Goal: Task Accomplishment & Management: Manage account settings

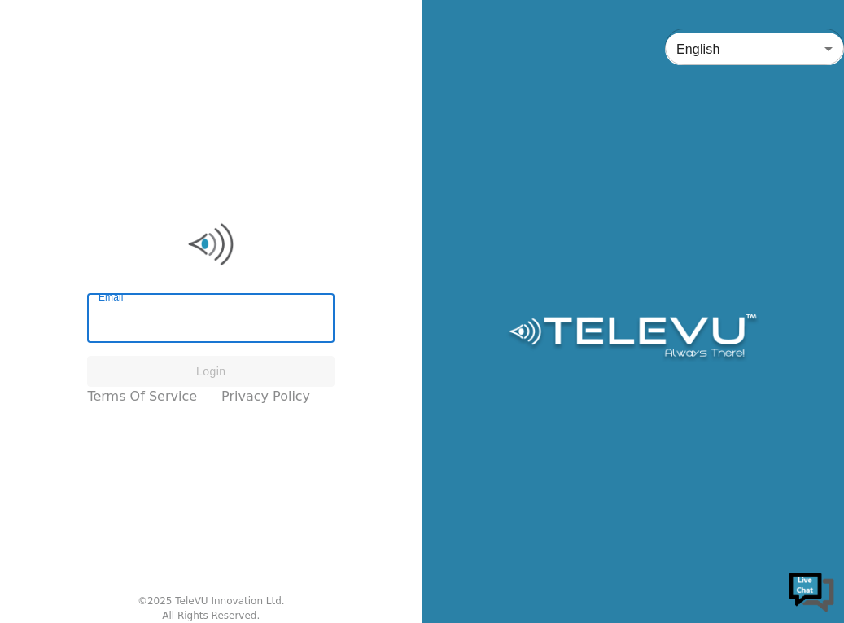
click at [173, 314] on input "Email" at bounding box center [210, 320] width 247 height 46
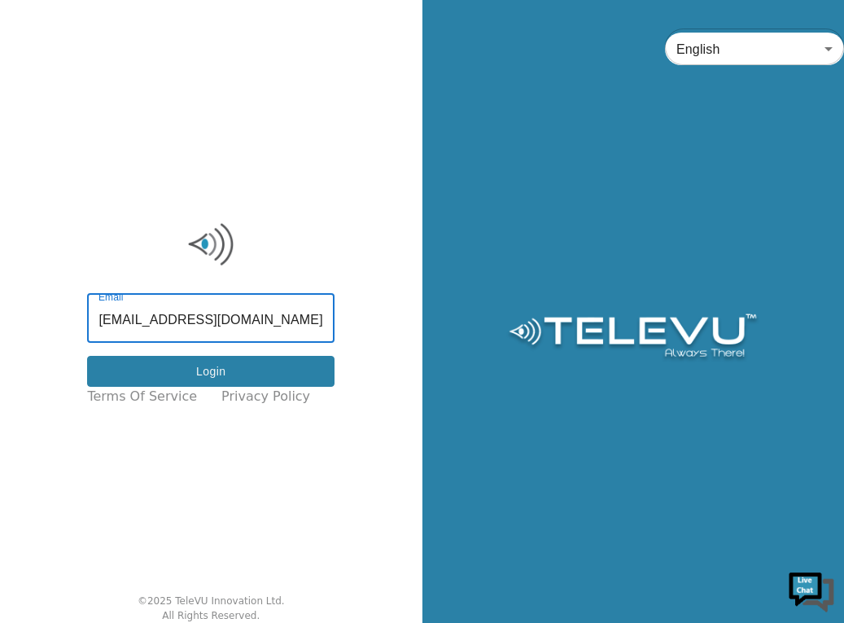
type input "[EMAIL_ADDRESS][DOMAIN_NAME]"
click at [213, 371] on button "Login" at bounding box center [210, 372] width 247 height 32
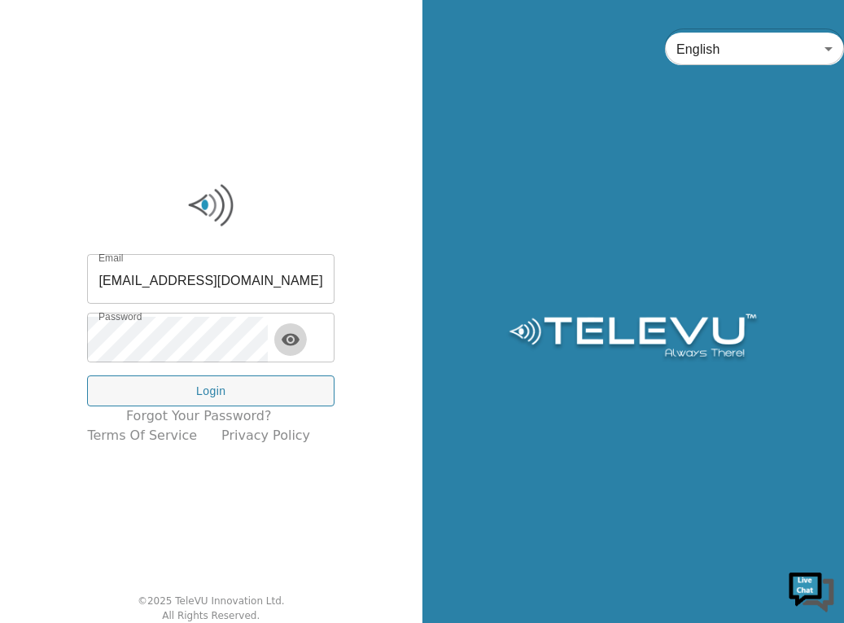
click at [300, 337] on icon "toggle password visibility" at bounding box center [291, 339] width 18 height 12
click at [300, 337] on icon "toggle password visibility" at bounding box center [291, 339] width 18 height 15
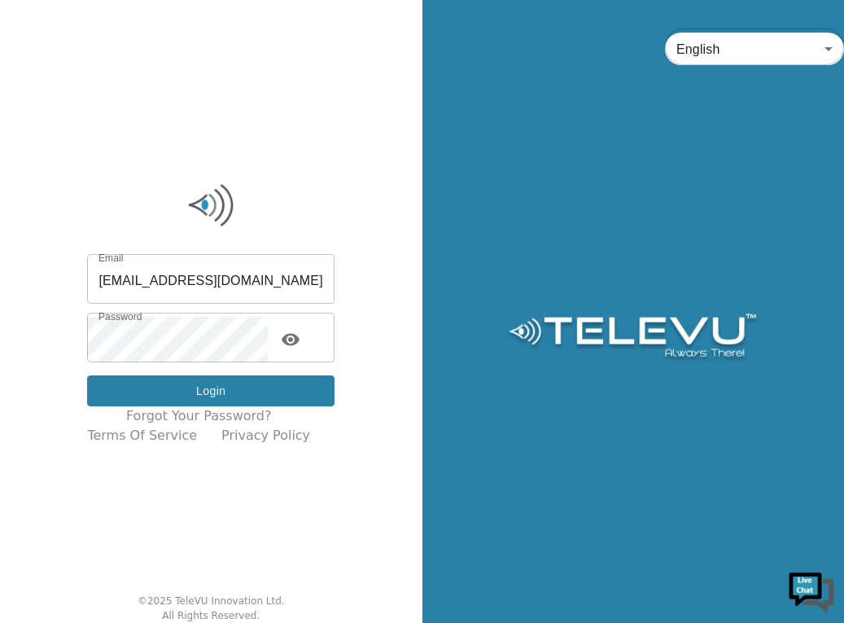
click at [210, 387] on button "Login" at bounding box center [210, 391] width 247 height 32
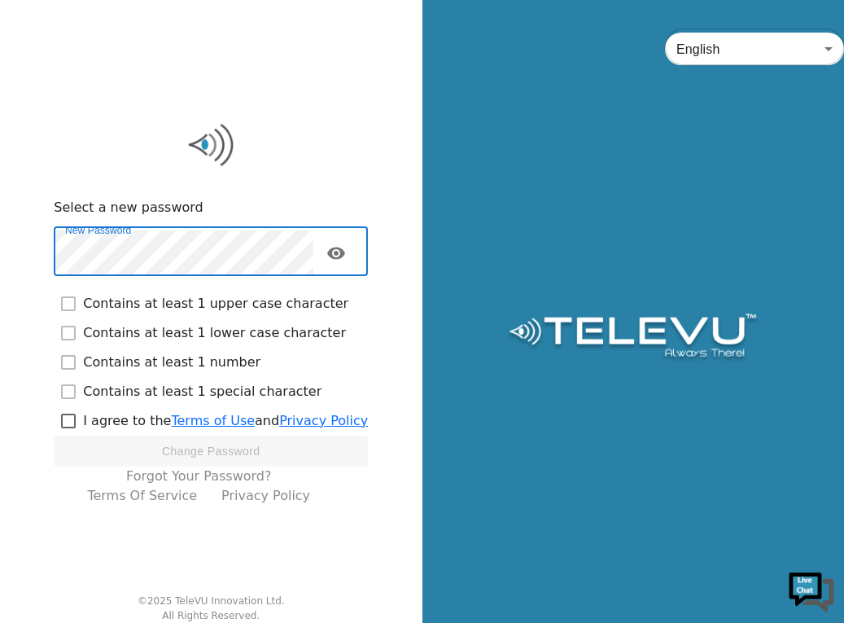
checkbox input "true"
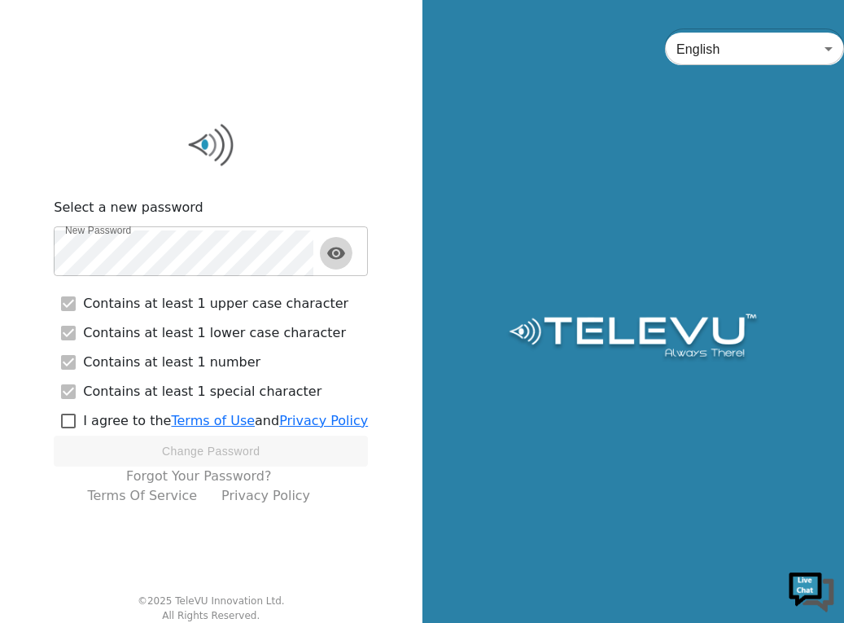
click at [344, 253] on icon "toggle password visibility" at bounding box center [336, 253] width 18 height 12
click at [344, 253] on icon "toggle password visibility" at bounding box center [336, 253] width 20 height 20
click at [75, 418] on input "checkbox" at bounding box center [68, 420] width 29 height 29
checkbox input "true"
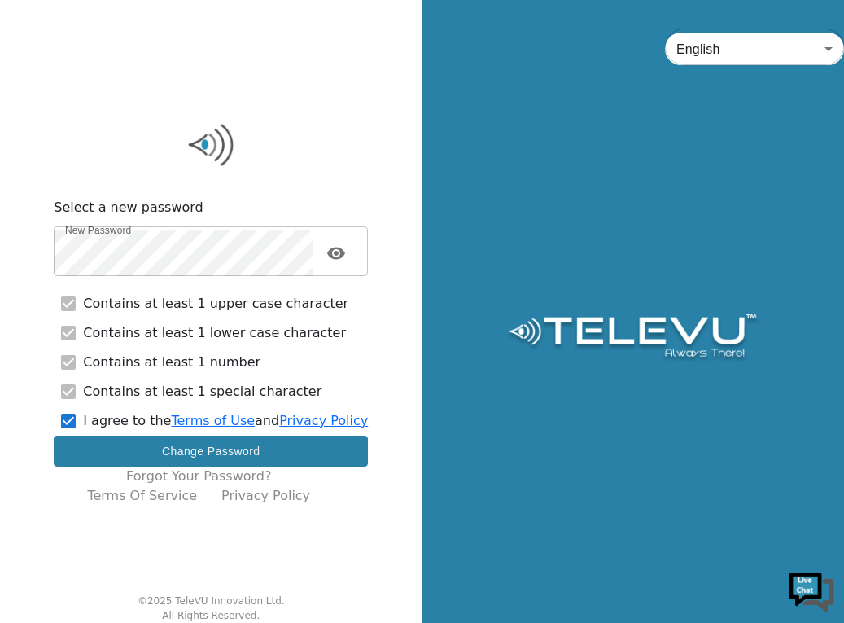
click at [202, 444] on button "Change Password" at bounding box center [211, 451] width 314 height 32
